Goal: Feedback & Contribution: Leave review/rating

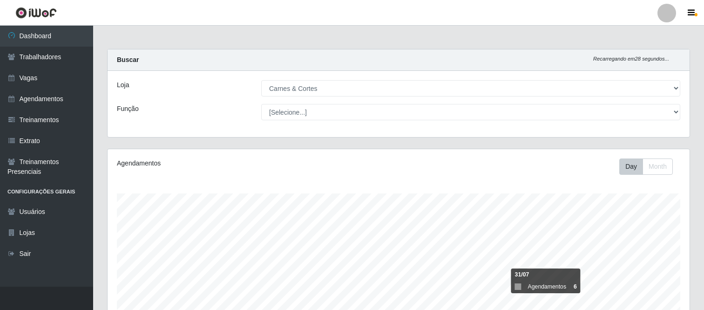
select select "433"
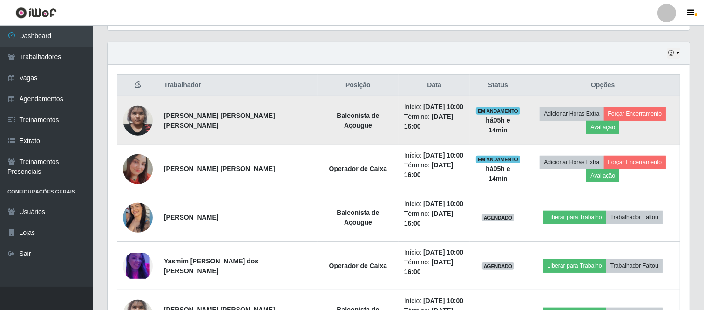
scroll to position [304, 0]
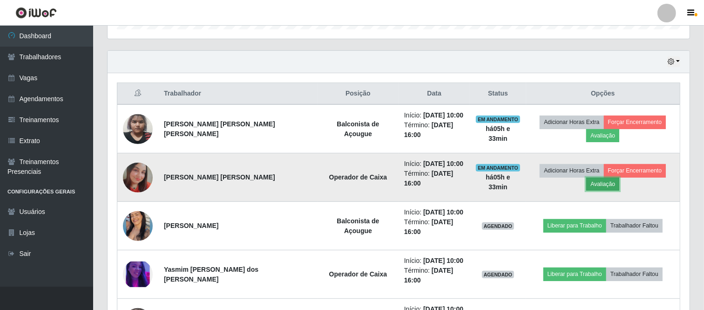
click at [595, 187] on button "Avaliação" at bounding box center [603, 184] width 33 height 13
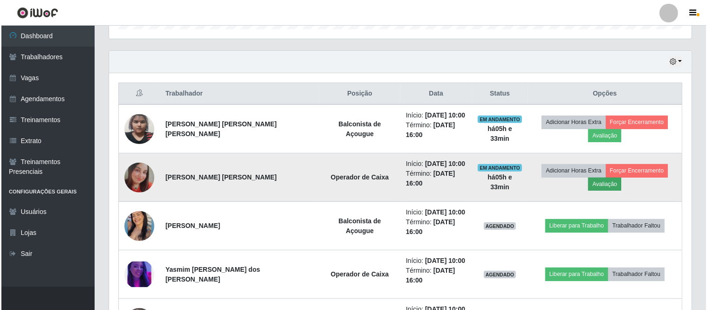
scroll to position [193, 576]
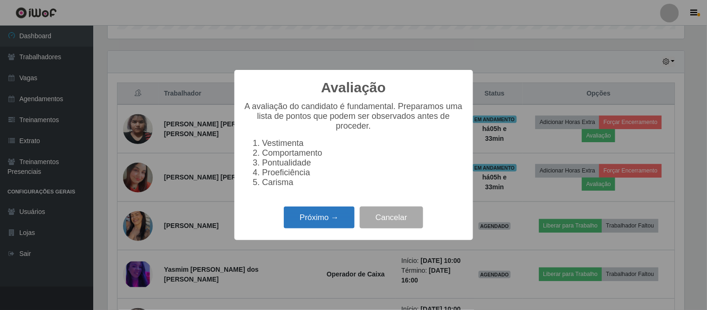
click at [334, 217] on button "Próximo →" at bounding box center [319, 217] width 71 height 22
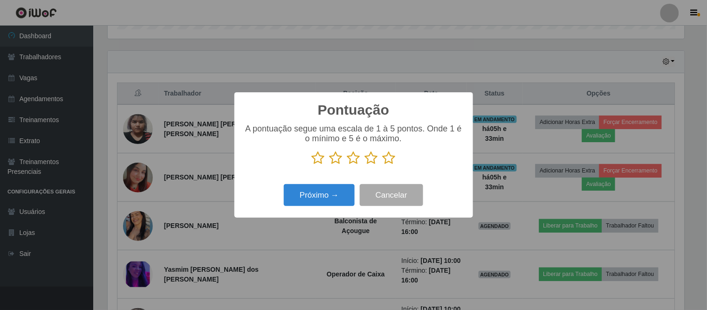
scroll to position [465726, 465343]
click at [387, 159] on icon at bounding box center [389, 158] width 13 height 14
click at [383, 165] on input "radio" at bounding box center [383, 165] width 0 height 0
click at [331, 201] on button "Próximo →" at bounding box center [319, 195] width 71 height 22
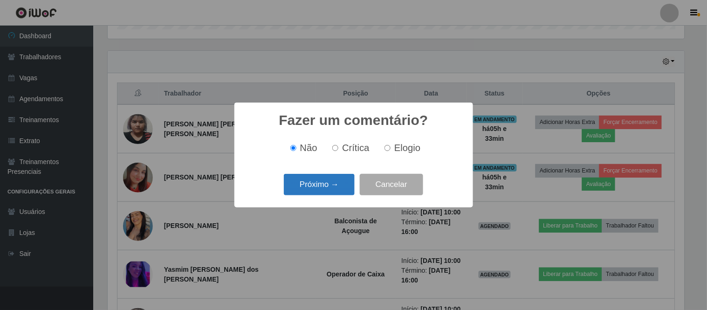
click at [342, 192] on button "Próximo →" at bounding box center [319, 185] width 71 height 22
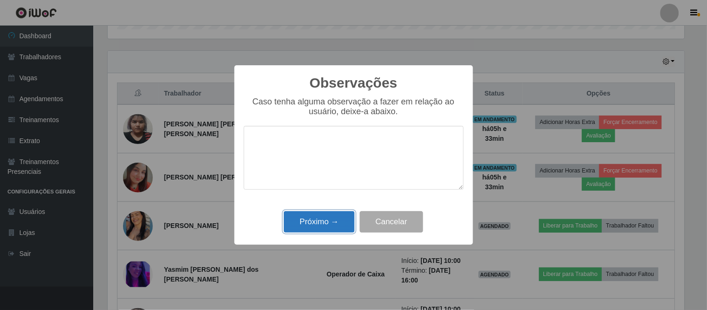
click at [328, 219] on button "Próximo →" at bounding box center [319, 222] width 71 height 22
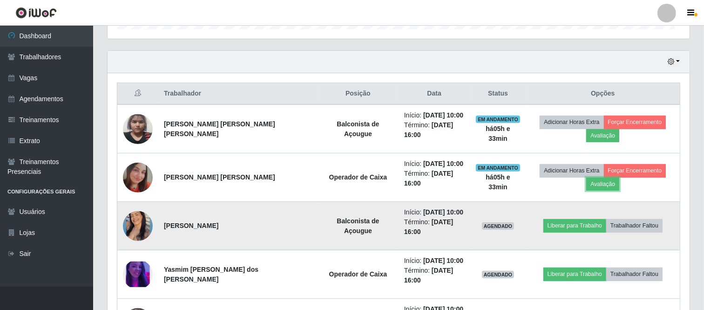
scroll to position [193, 582]
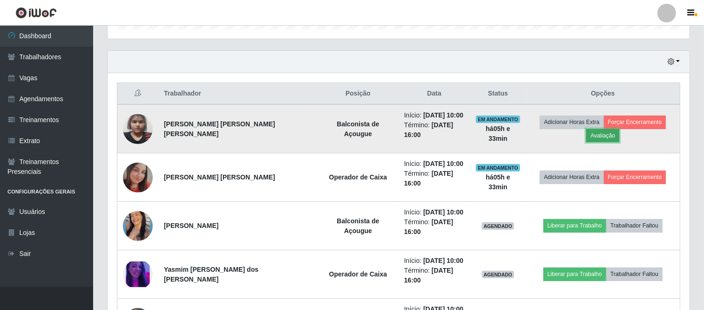
click at [598, 134] on button "Avaliação" at bounding box center [603, 135] width 33 height 13
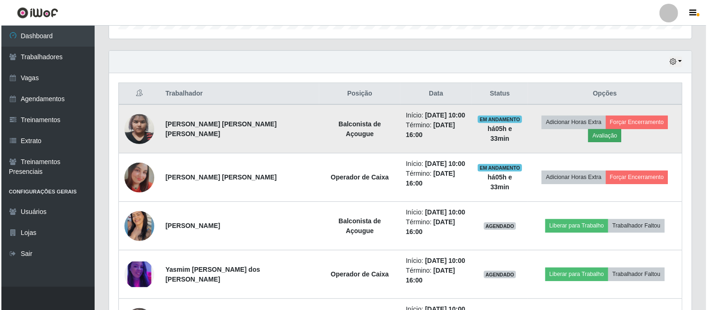
scroll to position [193, 576]
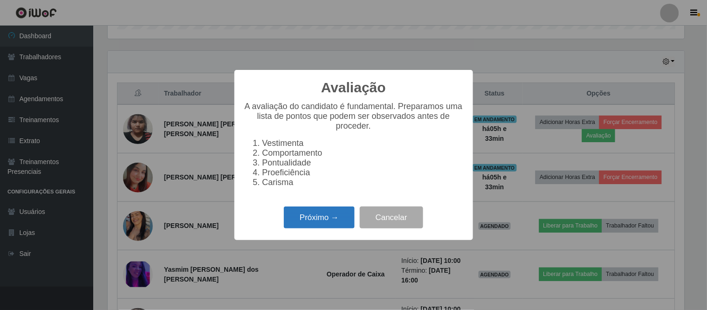
click at [317, 223] on button "Próximo →" at bounding box center [319, 217] width 71 height 22
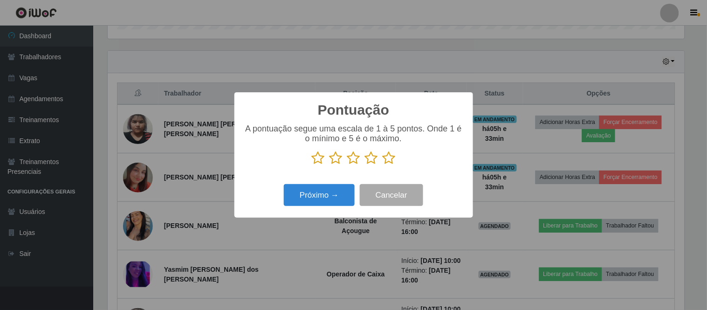
click at [357, 161] on icon at bounding box center [353, 158] width 13 height 14
click at [347, 165] on input "radio" at bounding box center [347, 165] width 0 height 0
click at [338, 187] on button "Próximo →" at bounding box center [319, 195] width 71 height 22
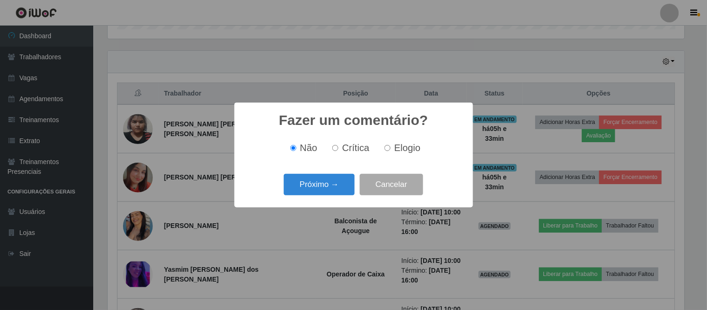
click at [389, 151] on input "Elogio" at bounding box center [387, 148] width 6 height 6
radio input "true"
click at [336, 181] on button "Próximo →" at bounding box center [319, 185] width 71 height 22
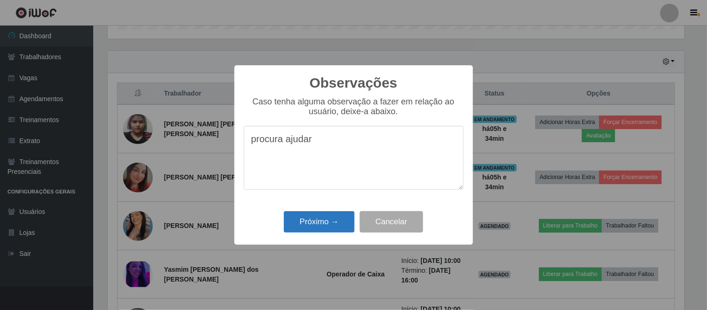
type textarea "procura ajudar"
click at [333, 220] on button "Próximo →" at bounding box center [319, 222] width 71 height 22
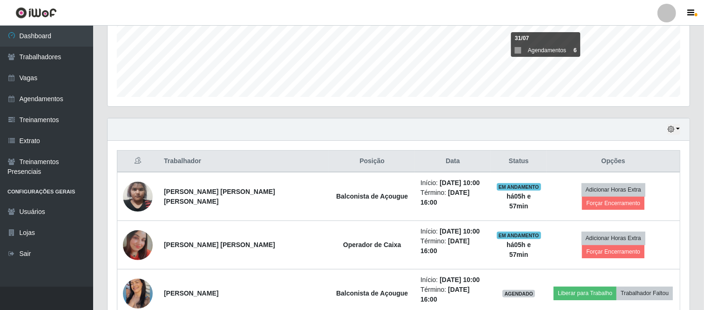
scroll to position [310, 0]
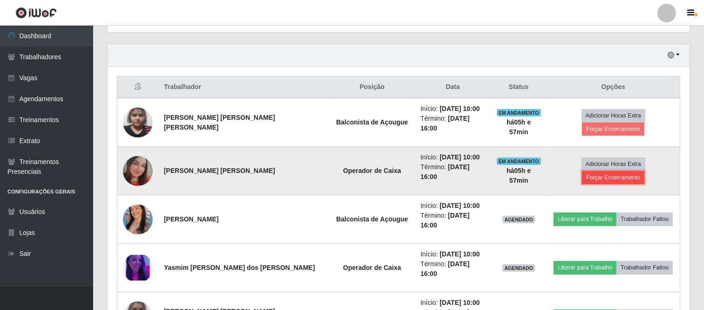
click at [634, 171] on button "Forçar Encerramento" at bounding box center [613, 177] width 62 height 13
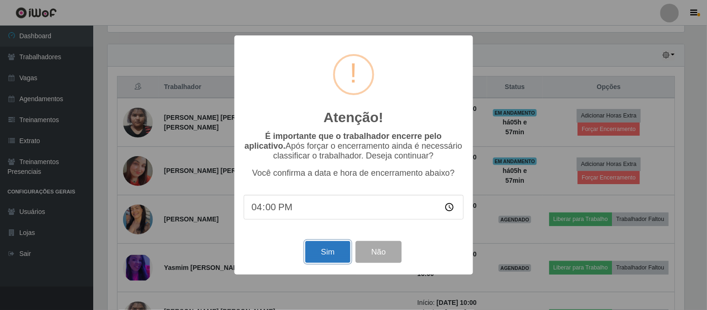
click at [328, 253] on button "Sim" at bounding box center [327, 252] width 45 height 22
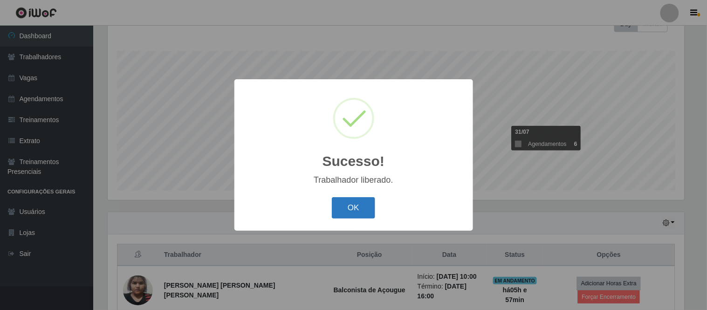
click at [353, 217] on button "OK" at bounding box center [353, 208] width 43 height 22
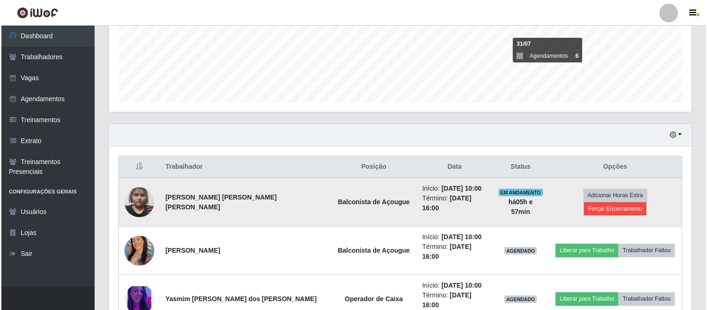
scroll to position [246, 0]
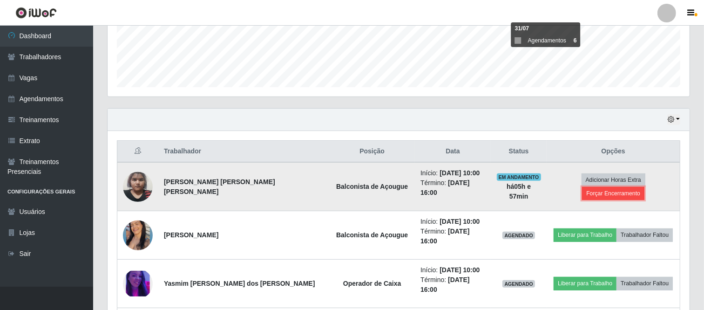
click at [643, 187] on button "Forçar Encerramento" at bounding box center [613, 193] width 62 height 13
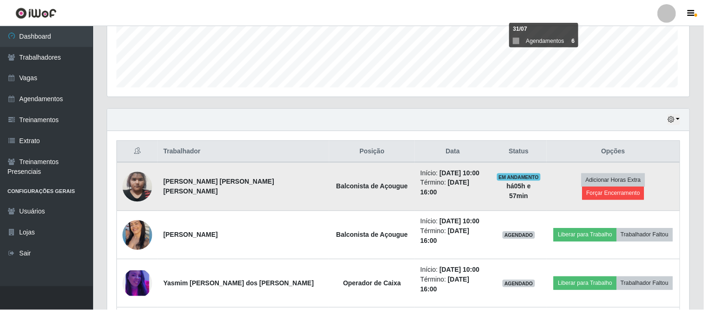
scroll to position [193, 576]
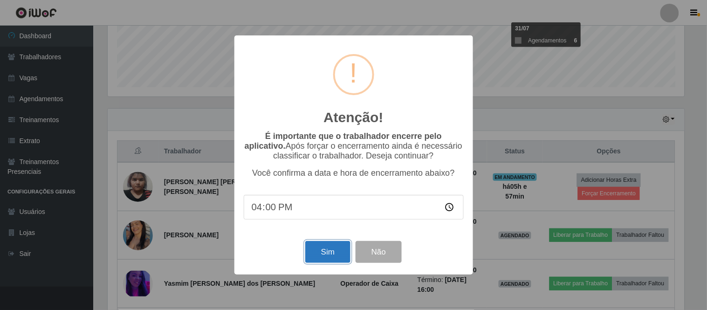
click at [339, 254] on button "Sim" at bounding box center [327, 252] width 45 height 22
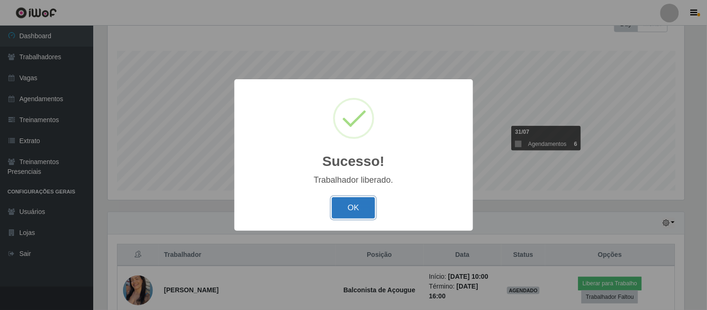
click at [350, 210] on button "OK" at bounding box center [353, 208] width 43 height 22
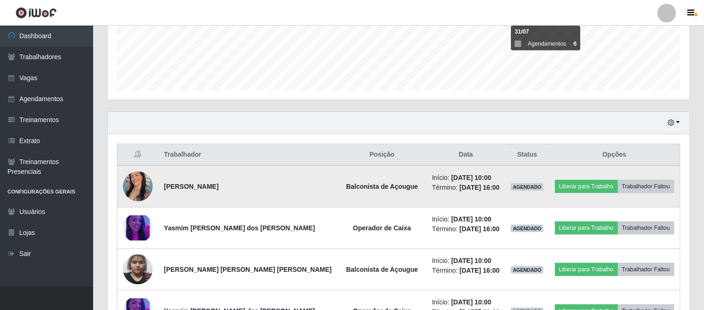
scroll to position [246, 0]
